Goal: Navigation & Orientation: Find specific page/section

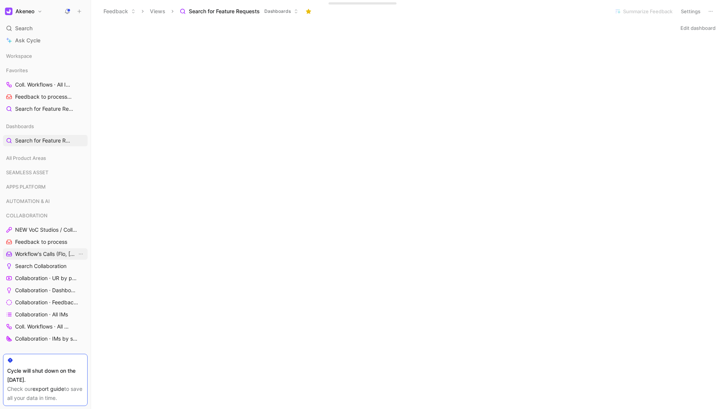
click at [45, 253] on span "Workflow's Calls (Flo, [PERSON_NAME], [PERSON_NAME])" at bounding box center [46, 254] width 62 height 8
click at [45, 260] on link "Search Collaboration" at bounding box center [45, 265] width 85 height 11
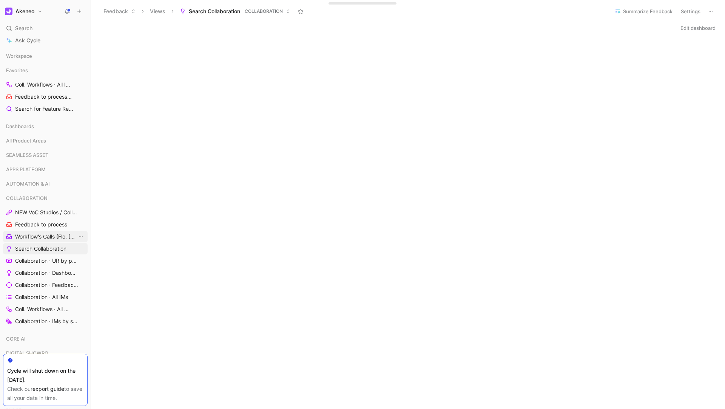
click at [44, 239] on span "Workflow's Calls (Flo, [PERSON_NAME], [PERSON_NAME])" at bounding box center [46, 237] width 62 height 8
